Goal: Navigation & Orientation: Find specific page/section

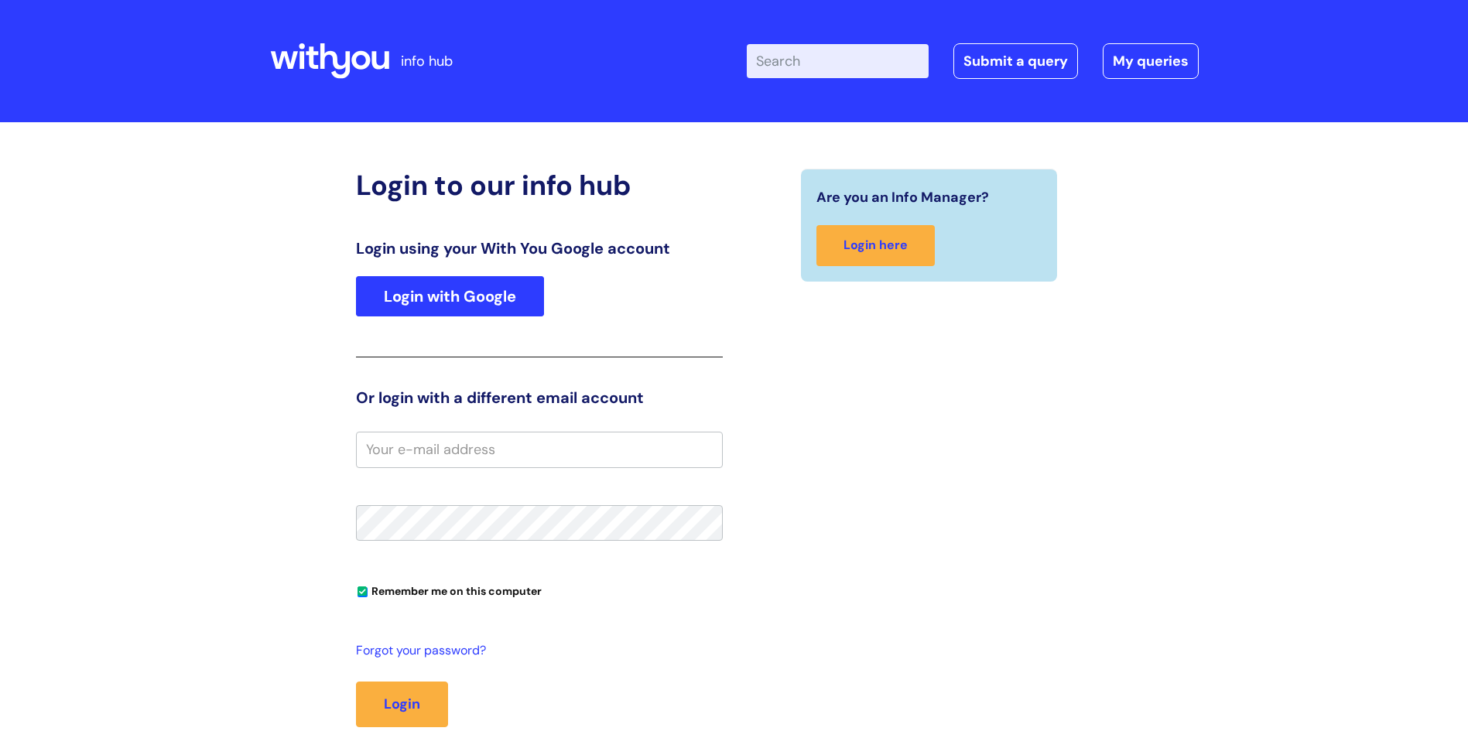
type input "kalpita.colaco@wearewithyou.org.uk"
click at [457, 287] on link "Login with Google" at bounding box center [450, 296] width 188 height 40
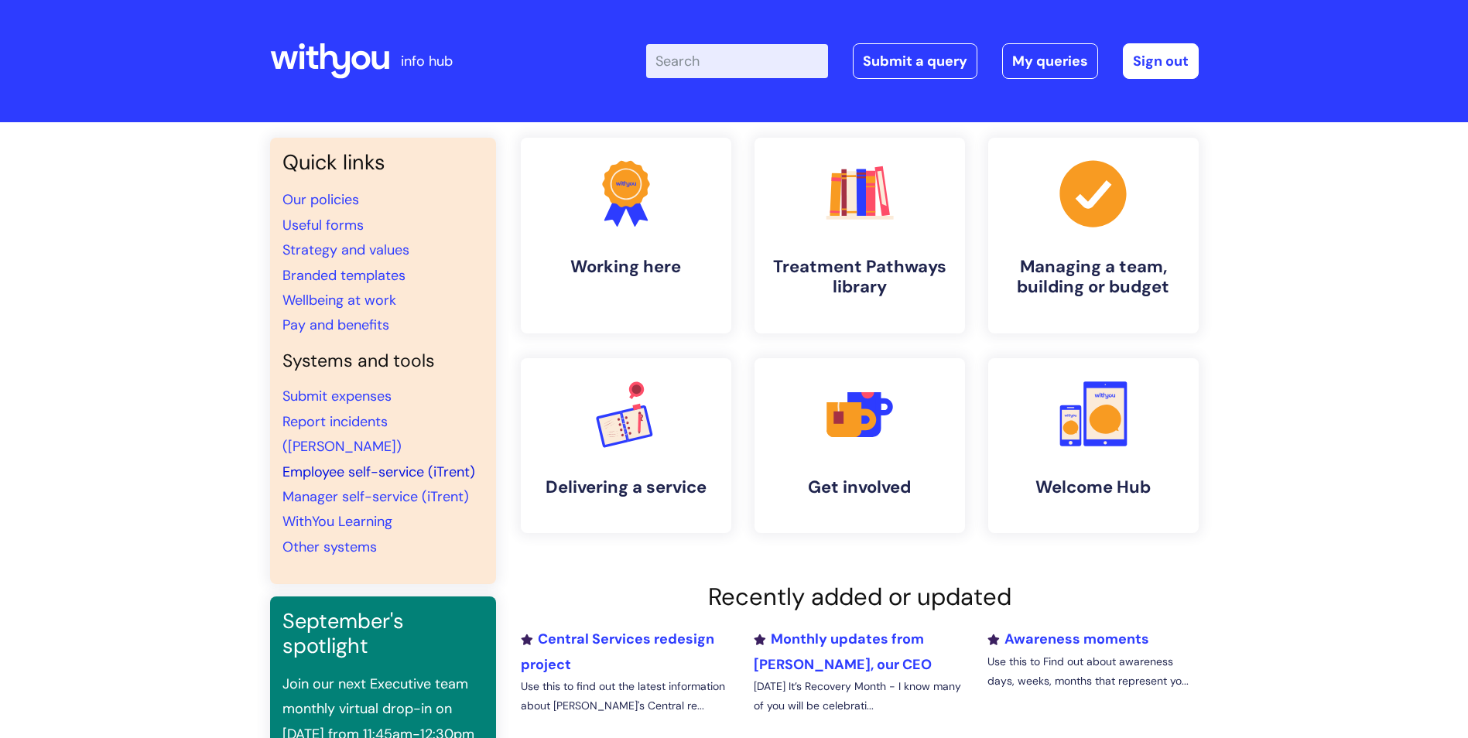
click at [343, 463] on link "Employee self-service (iTrent)" at bounding box center [378, 472] width 193 height 19
click at [1173, 66] on link "Sign out" at bounding box center [1161, 61] width 76 height 36
